Goal: Information Seeking & Learning: Find specific fact

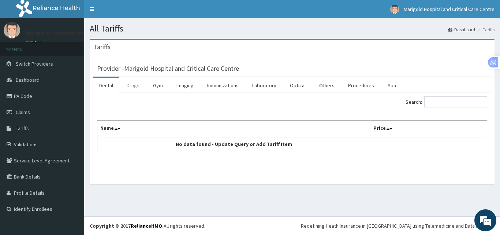
click at [132, 87] on link "Drugs" at bounding box center [133, 85] width 25 height 15
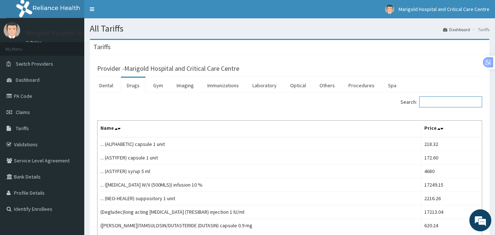
click at [444, 101] on input "Search:" at bounding box center [450, 101] width 63 height 11
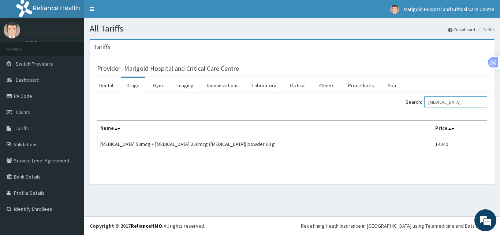
click at [449, 103] on input "[MEDICAL_DATA]" at bounding box center [455, 101] width 63 height 11
type input "FUROATE"
